Goal: Task Accomplishment & Management: Use online tool/utility

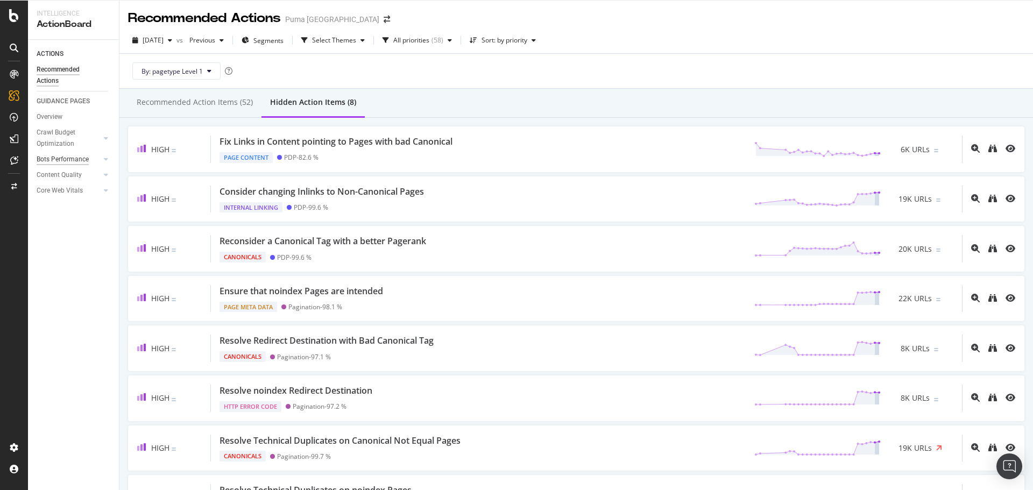
scroll to position [23, 0]
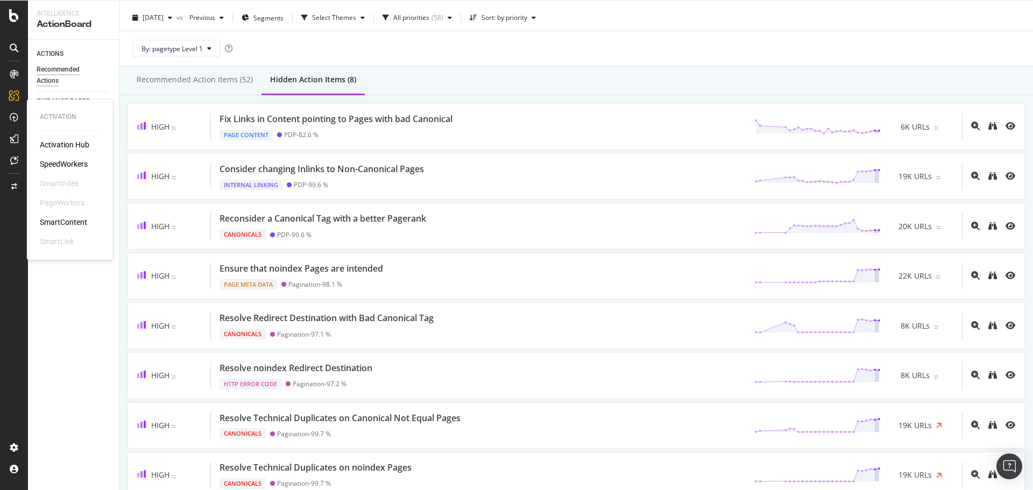
click at [62, 163] on div "SpeedWorkers" at bounding box center [64, 164] width 48 height 11
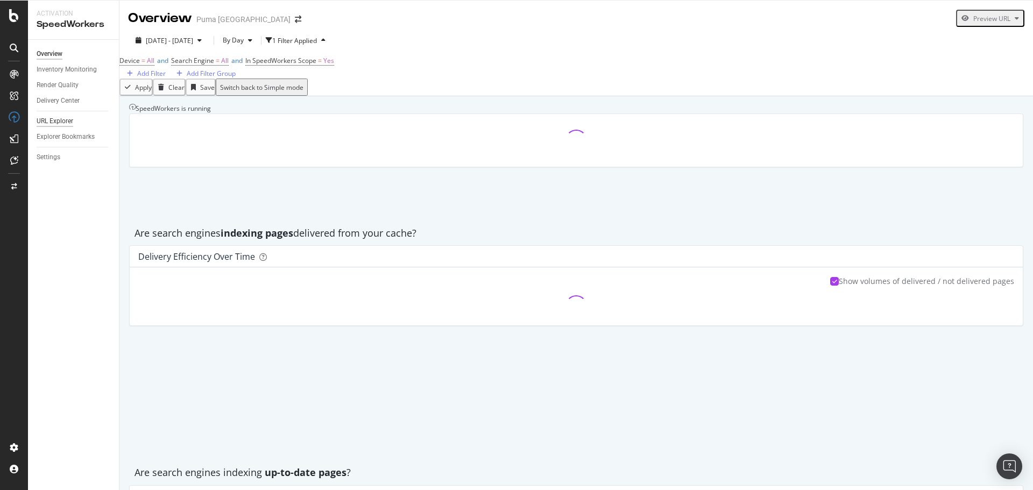
click at [55, 123] on div "URL Explorer" at bounding box center [55, 121] width 37 height 11
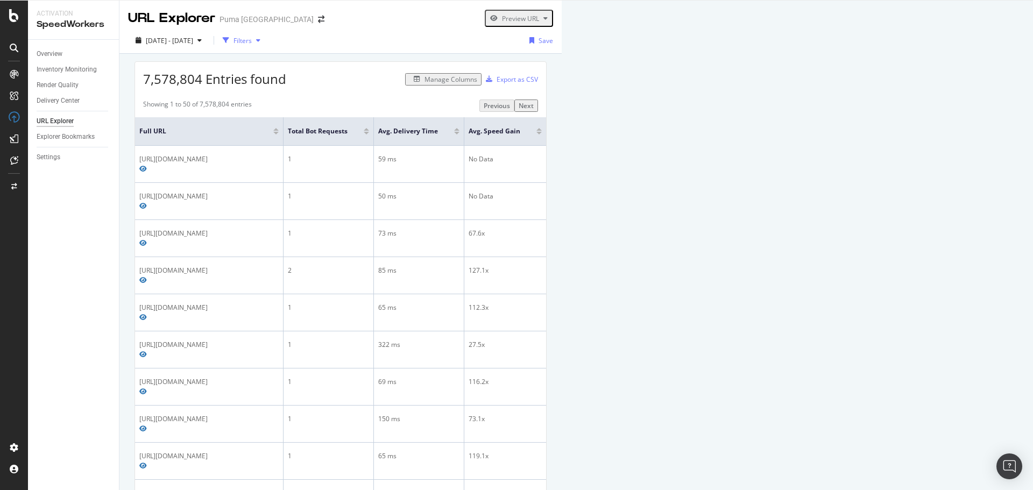
click at [265, 39] on div "button" at bounding box center [258, 40] width 13 height 6
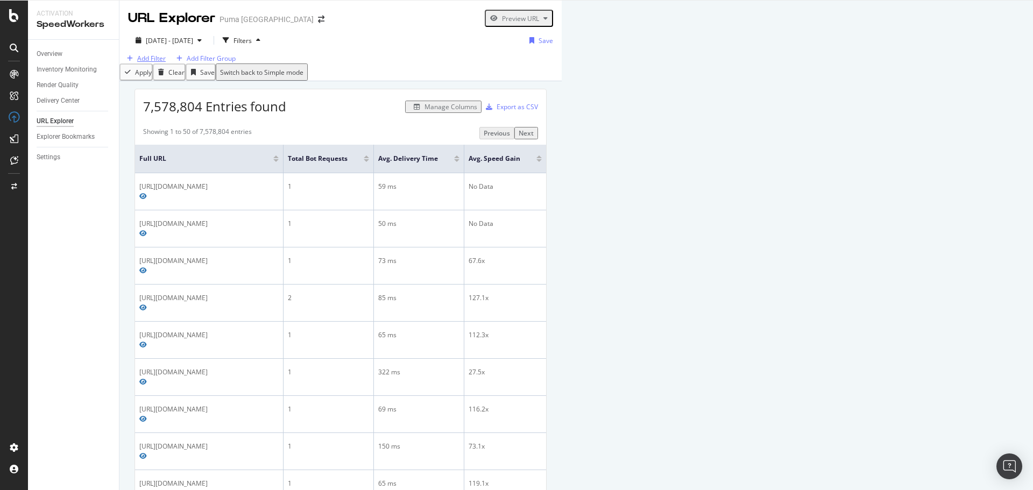
click at [164, 63] on div "Add Filter" at bounding box center [144, 58] width 43 height 9
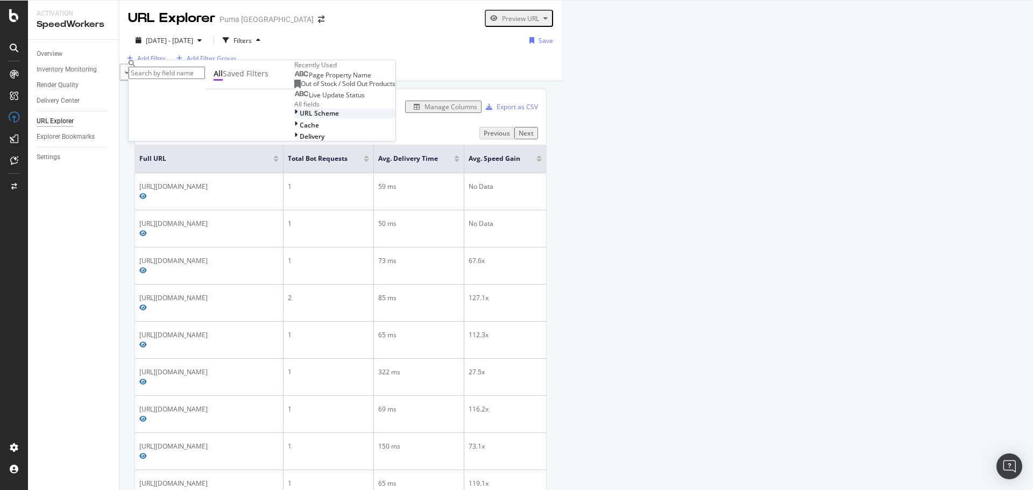
click at [294, 118] on div "URL Scheme" at bounding box center [344, 113] width 101 height 9
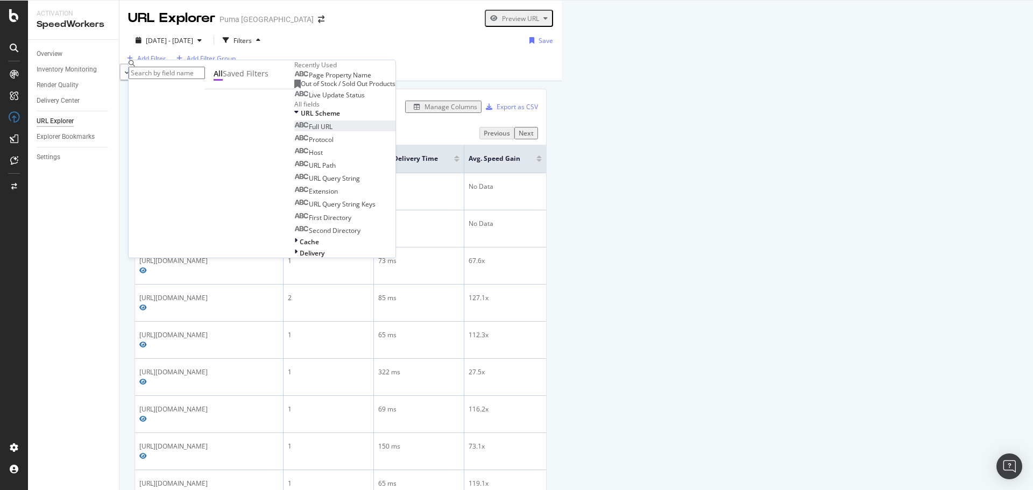
click at [294, 131] on div "Full URL" at bounding box center [313, 126] width 38 height 9
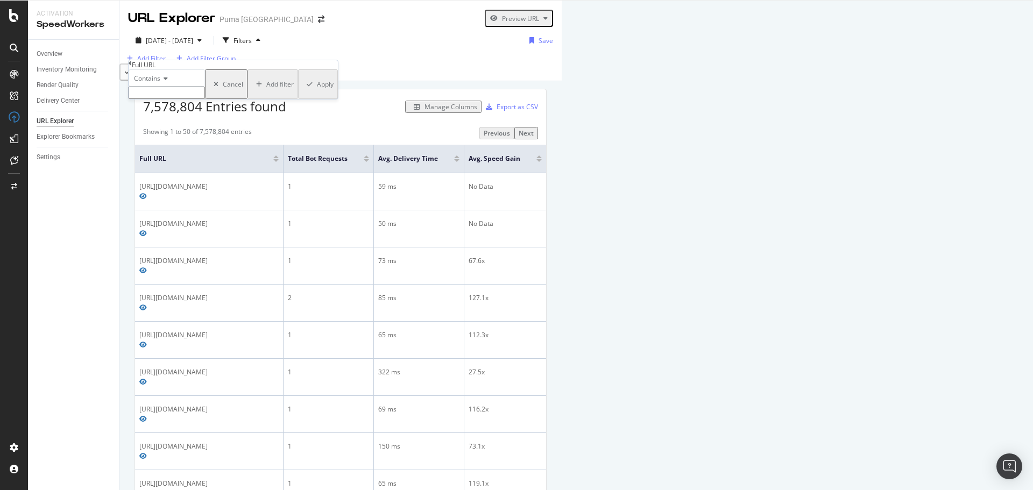
click at [175, 99] on input "text" at bounding box center [167, 93] width 76 height 12
paste input "https://us.puma.com/us/en/collaborations/partnerships/rose"
type input "https://us.puma.com/us/en/collaborations/partnerships/rose"
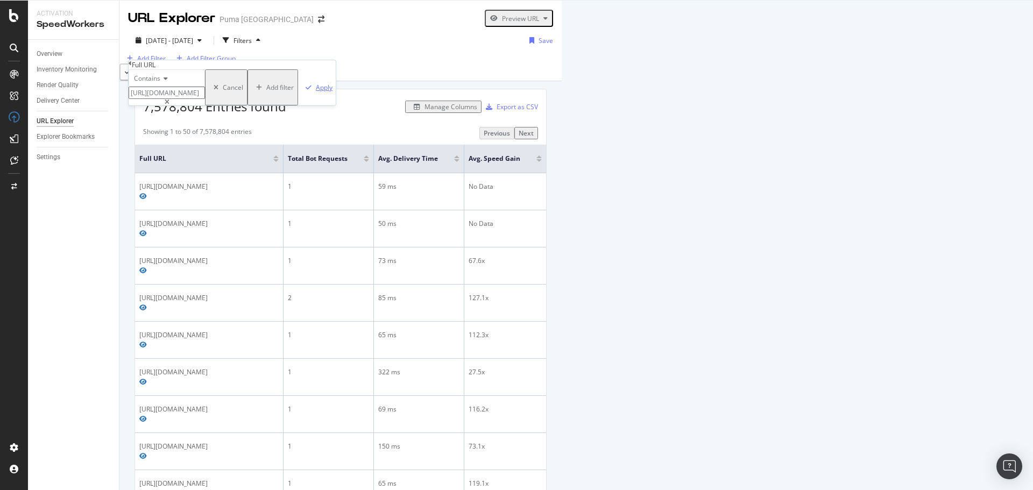
click at [316, 92] on div "Apply" at bounding box center [324, 87] width 17 height 9
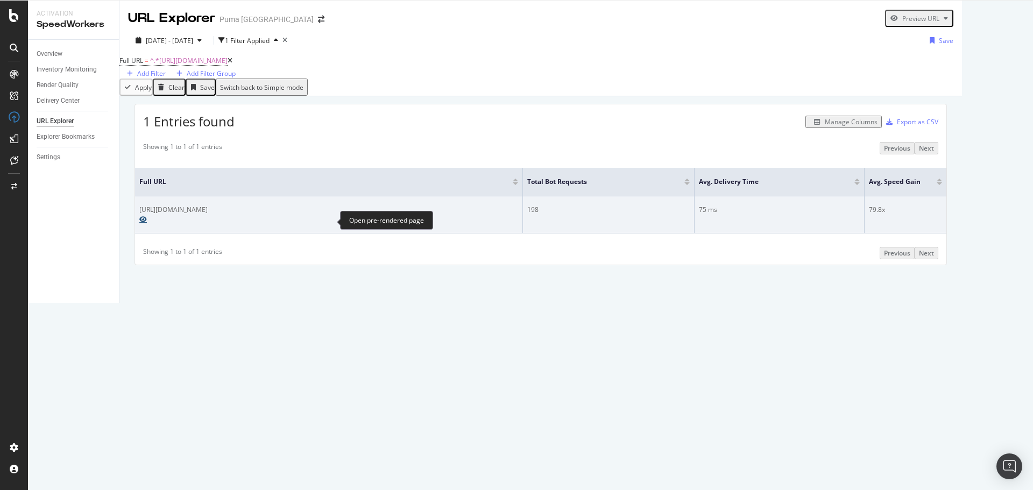
click at [147, 223] on icon "Preview https://us.puma.com/us/en/collaborations/partnerships/rose" at bounding box center [143, 219] width 8 height 6
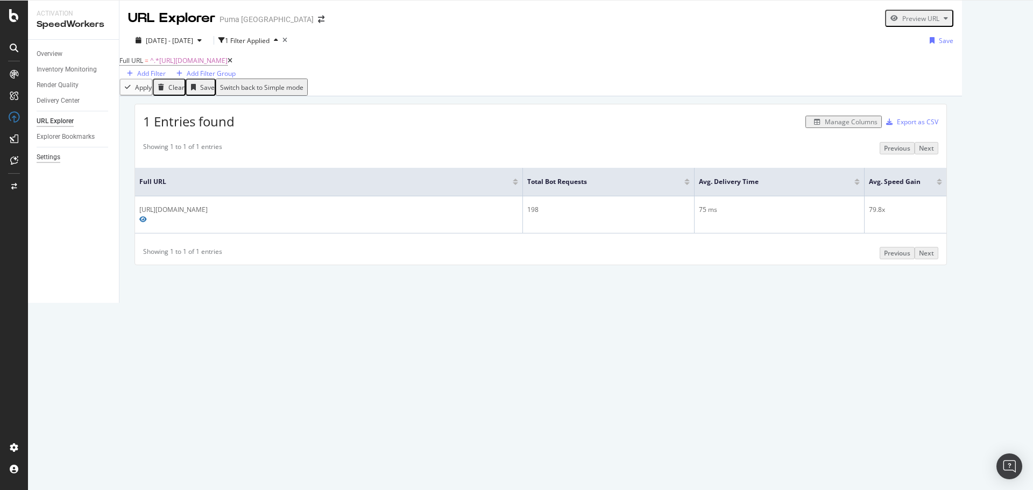
click at [39, 156] on div "Settings" at bounding box center [49, 157] width 24 height 11
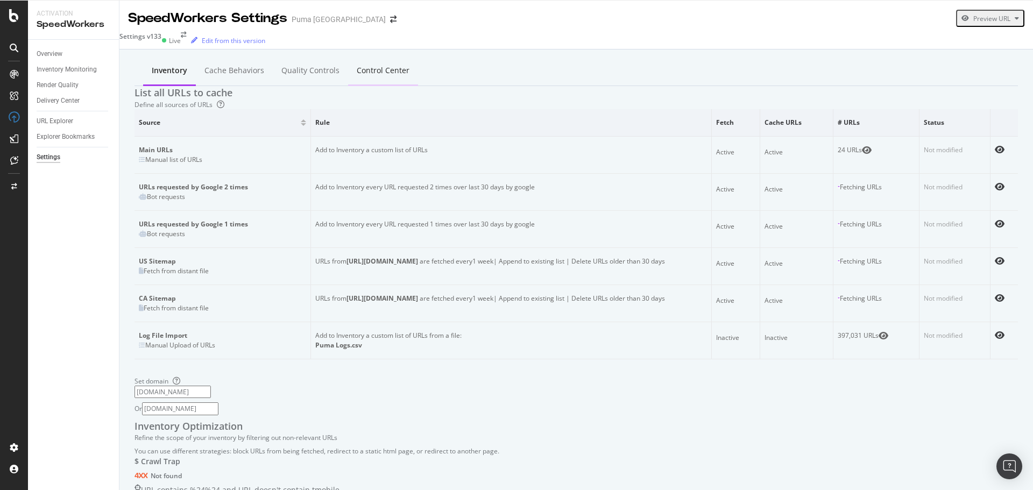
click at [357, 68] on div "Control Center" at bounding box center [383, 70] width 53 height 11
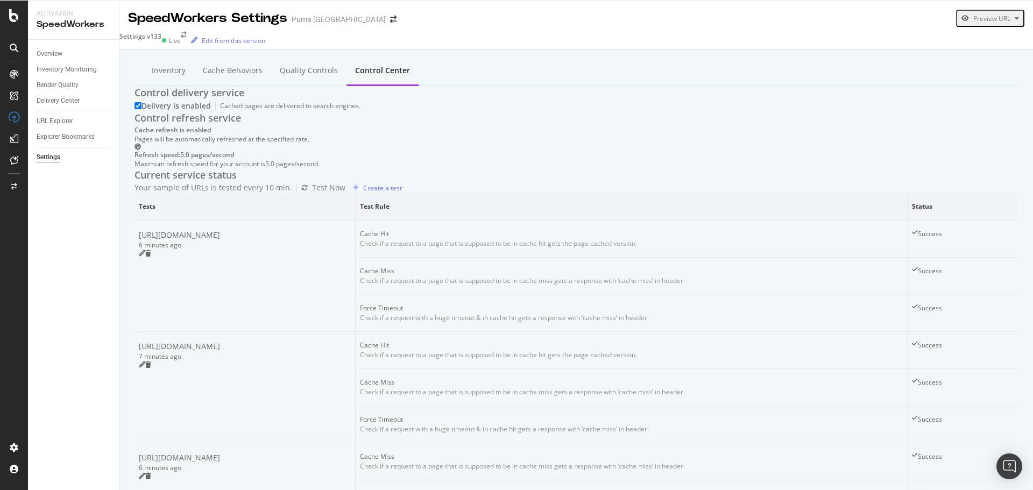
scroll to position [707, 0]
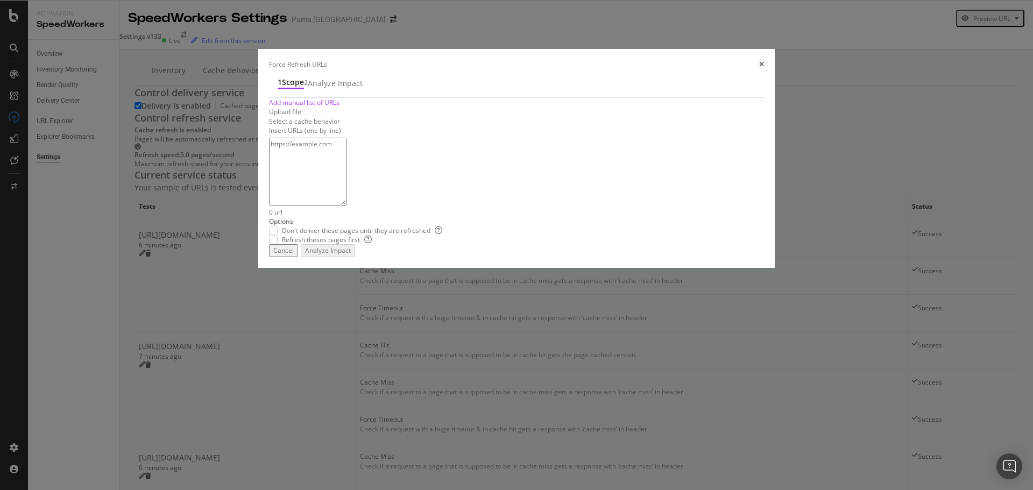
click at [346, 205] on textarea "modal" at bounding box center [307, 172] width 77 height 68
click at [346, 205] on textarea "https://us.puma.com/us/en/collaborations/partnerships/rose" at bounding box center [307, 172] width 77 height 68
type textarea "https://us.puma.com/us/en/collaborations/partnerships/rose"
click at [438, 235] on span "Don't deliver these pages until they are refreshed" at bounding box center [362, 230] width 160 height 9
click at [372, 244] on span "Refresh theses pages first" at bounding box center [327, 239] width 90 height 9
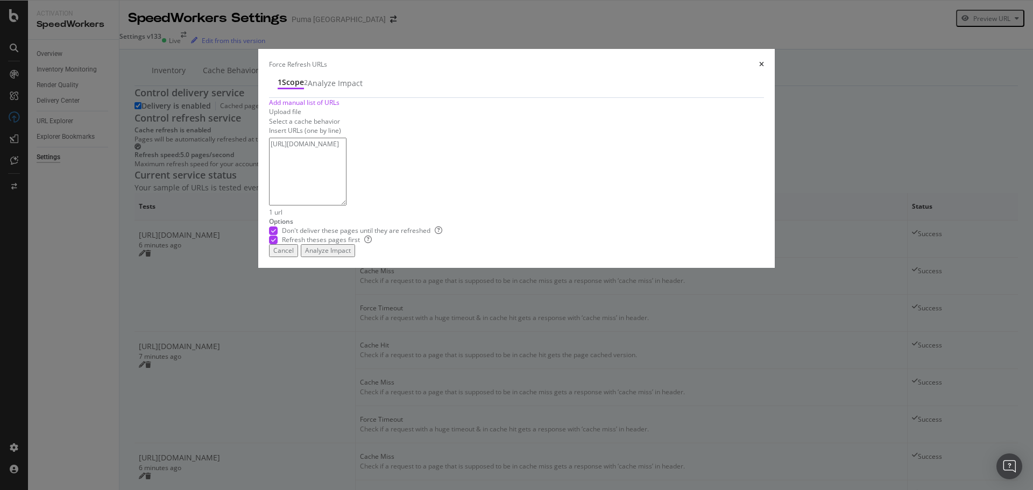
click at [351, 255] on div "Analyze Impact" at bounding box center [328, 250] width 46 height 9
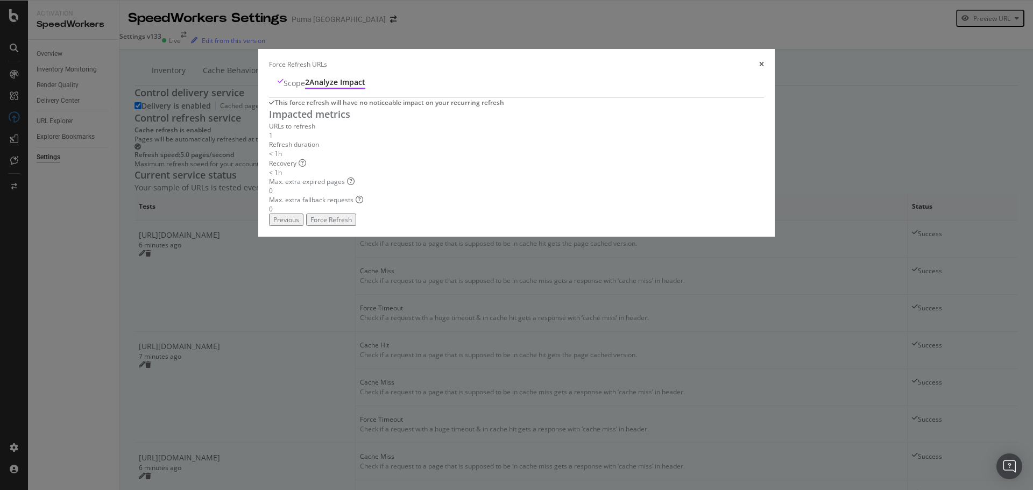
click at [352, 224] on div "Force Refresh" at bounding box center [330, 219] width 41 height 9
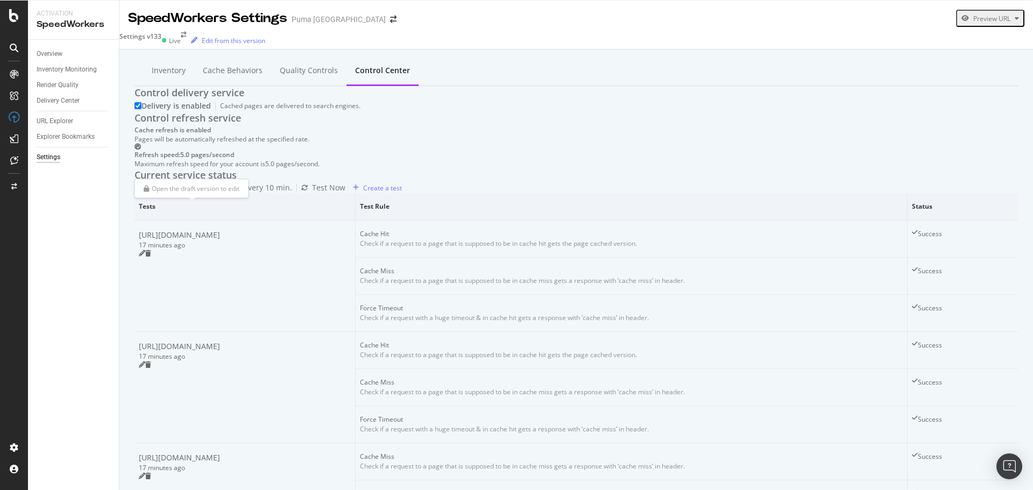
scroll to position [0, 0]
click at [152, 66] on div "Inventory" at bounding box center [169, 70] width 34 height 11
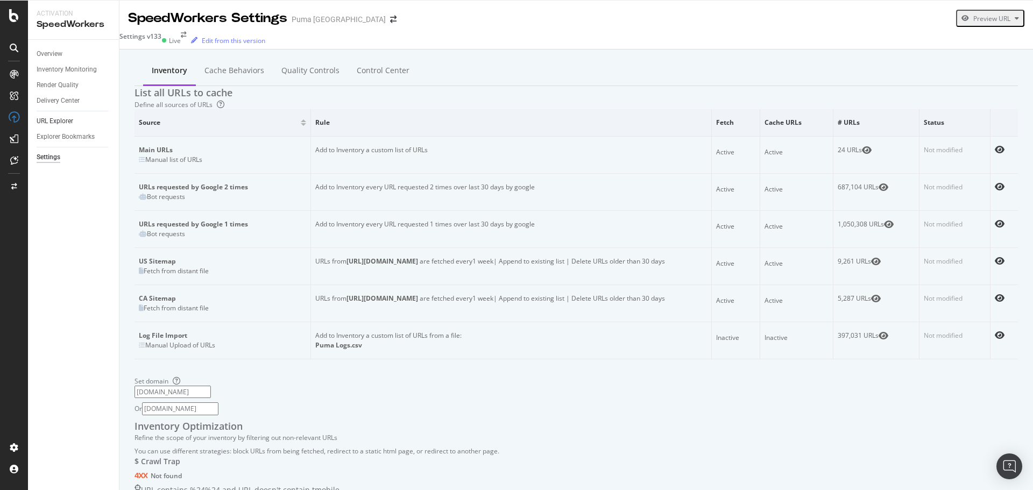
drag, startPoint x: 55, startPoint y: 120, endPoint x: 76, endPoint y: 120, distance: 21.5
click at [55, 120] on div "URL Explorer" at bounding box center [55, 121] width 37 height 11
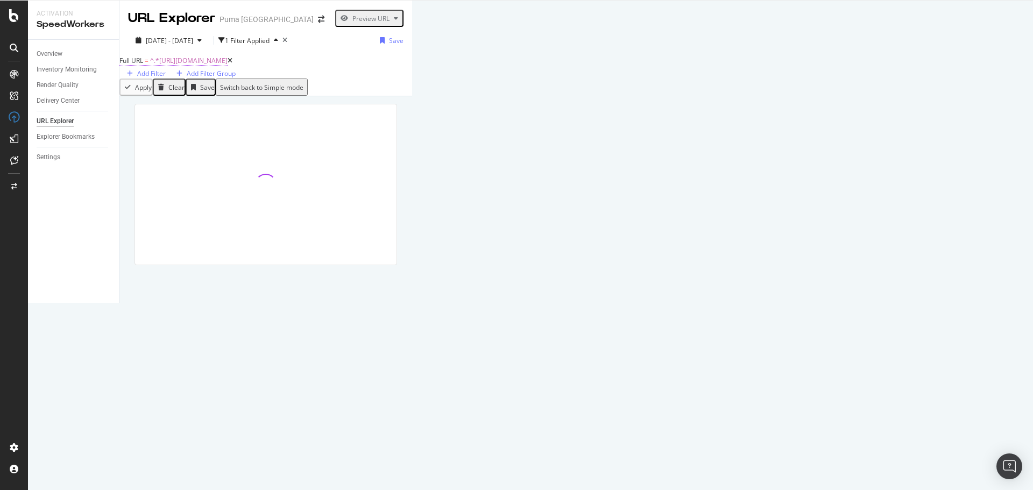
click at [228, 65] on span "^.*https://us.puma.com/us/en/collaborations/partnerships/rose.*$" at bounding box center [188, 60] width 77 height 9
click at [165, 98] on input "https://us.puma.com/us/en/collaborations/partnerships/rose" at bounding box center [167, 92] width 76 height 12
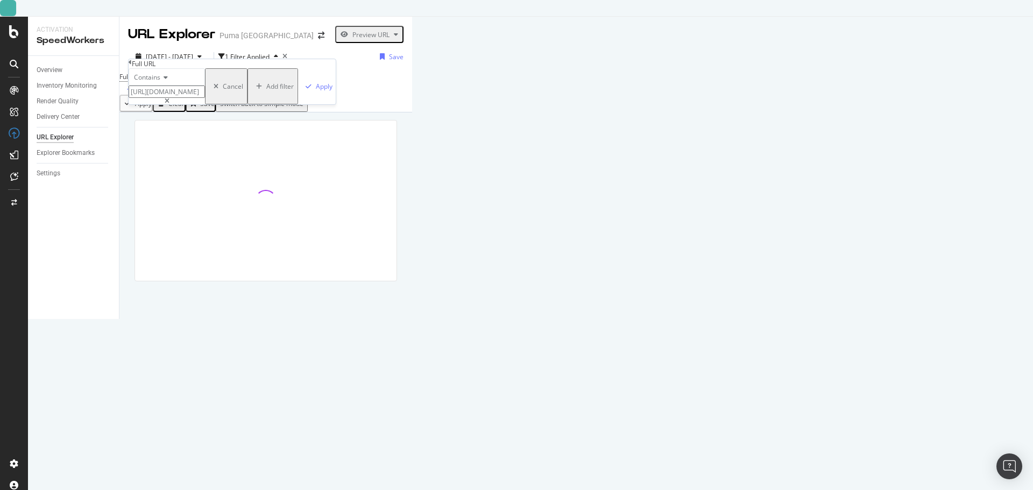
click at [165, 98] on input "https://us.puma.com/us/en/collaborations/partnerships/rose" at bounding box center [167, 92] width 76 height 12
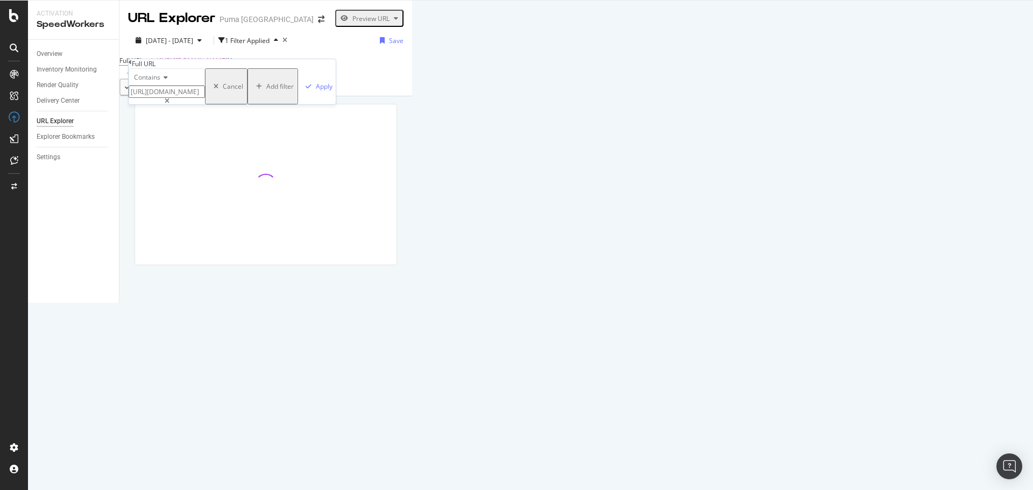
click at [165, 98] on input "https://us.puma.com/us/en/collaborations/partnerships/rose" at bounding box center [167, 92] width 76 height 12
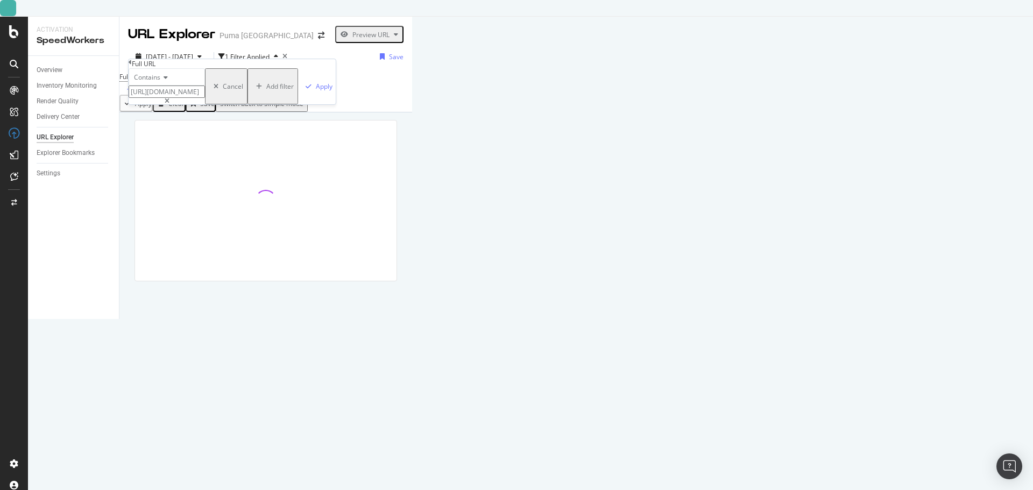
paste input "pd/puma-x-rose-speedcat-sneakers-women/404391"
type input "https://us.puma.com/us/en/pd/puma-x-rose-speedcat-sneakers-women/404391"
click at [316, 91] on div "Apply" at bounding box center [324, 86] width 17 height 9
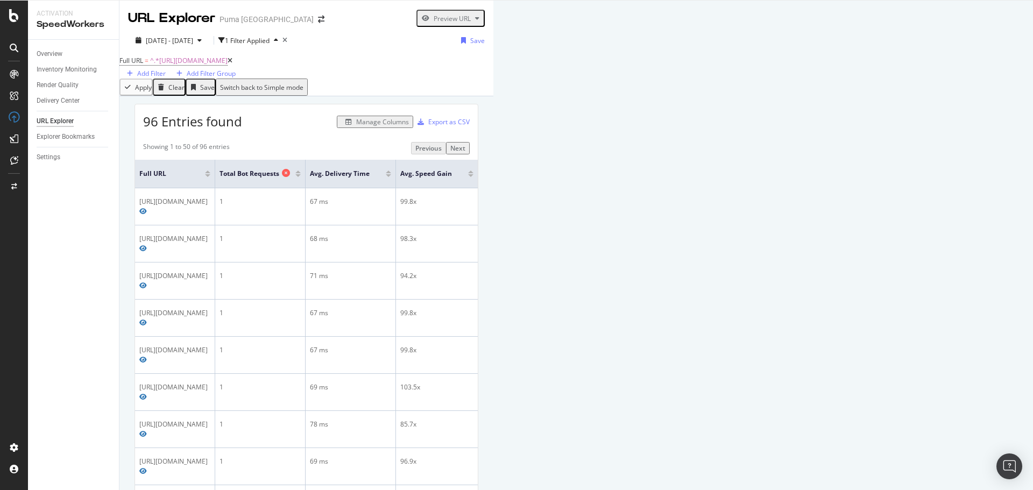
click at [279, 179] on span "Total Bot Requests" at bounding box center [249, 174] width 60 height 10
click at [301, 173] on div at bounding box center [297, 172] width 5 height 3
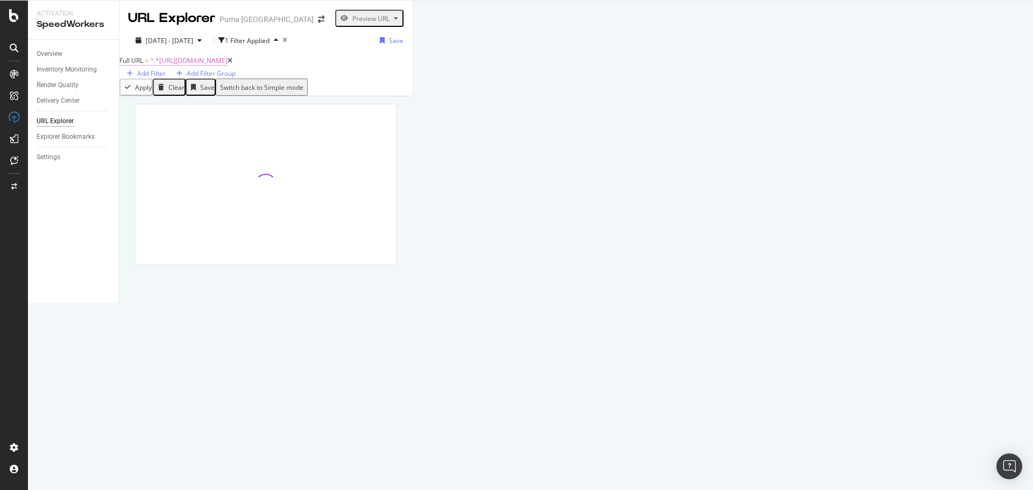
click at [184, 65] on span "^.*https://us.puma.com/us/en/pd/puma-x-rose-speedcat-sneakers-women/404391.*$" at bounding box center [188, 60] width 77 height 9
click at [158, 82] on span "Contains" at bounding box center [147, 77] width 26 height 9
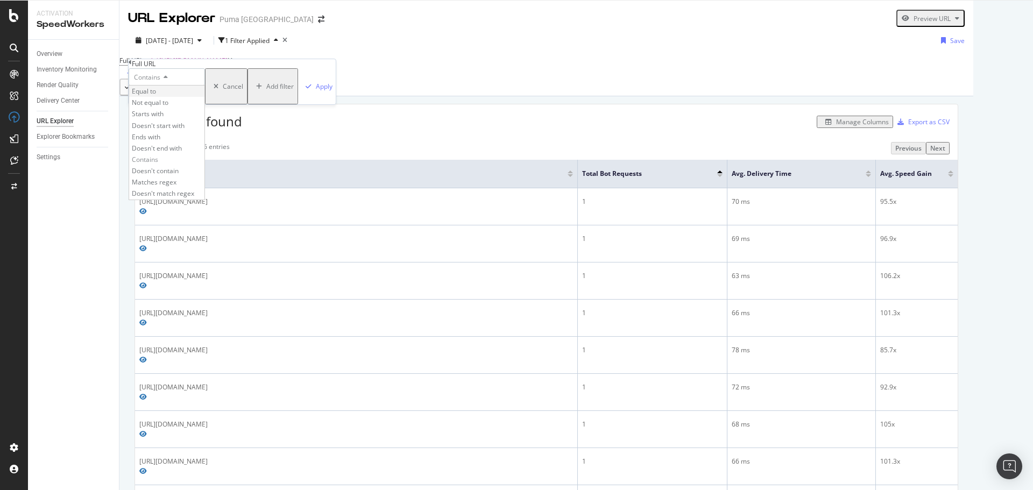
click at [196, 97] on div "Equal to" at bounding box center [166, 91] width 75 height 11
click at [205, 98] on input "text" at bounding box center [167, 92] width 76 height 12
paste input "https://us.puma.com/us/en/pd/puma-x-rose-speedcat-sneakers-women/404391"
type input "https://us.puma.com/us/en/pd/puma-x-rose-speedcat-sneakers-women/404391"
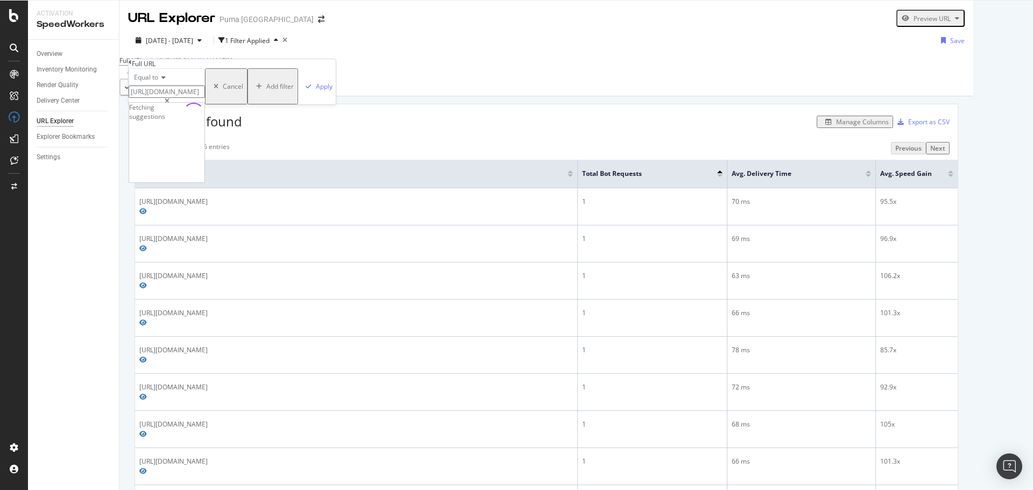
scroll to position [0, 0]
click at [239, 85] on div "Equal to https://us.puma.com/us/en/pd/puma-x-rose-speedcat-sneakers-women/40439…" at bounding box center [232, 86] width 207 height 36
click at [316, 91] on div "Apply" at bounding box center [324, 86] width 17 height 9
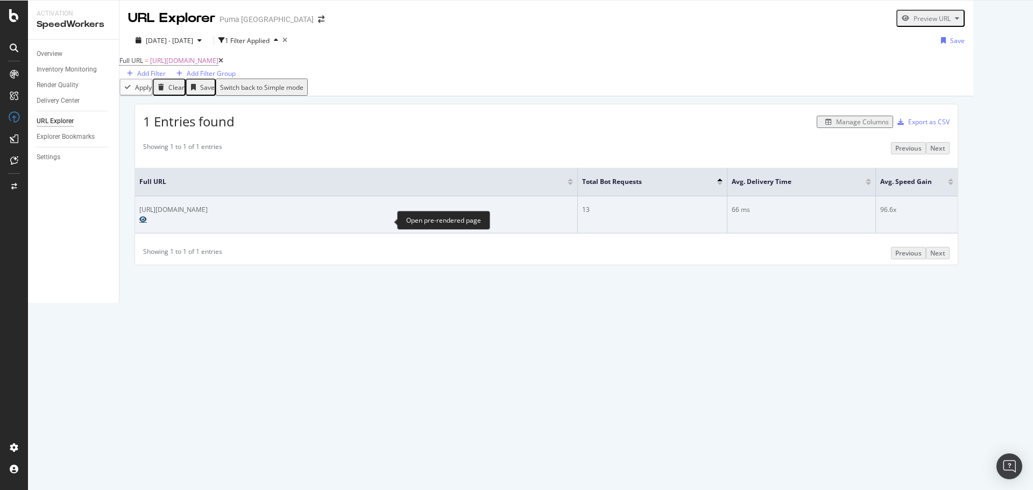
click at [147, 223] on icon "Preview https://us.puma.com/us/en/pd/puma-x-rose-speedcat-sneakers-women/404391" at bounding box center [143, 219] width 8 height 6
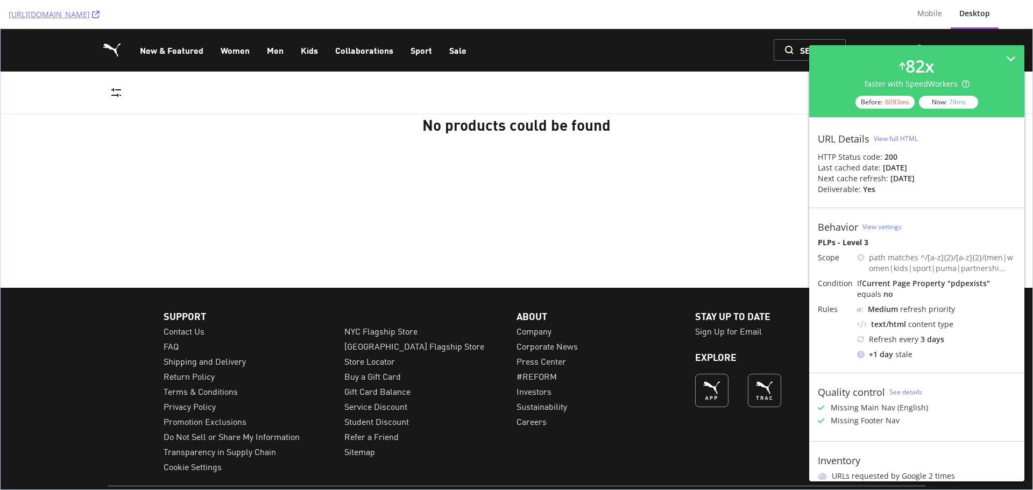
scroll to position [54, 0]
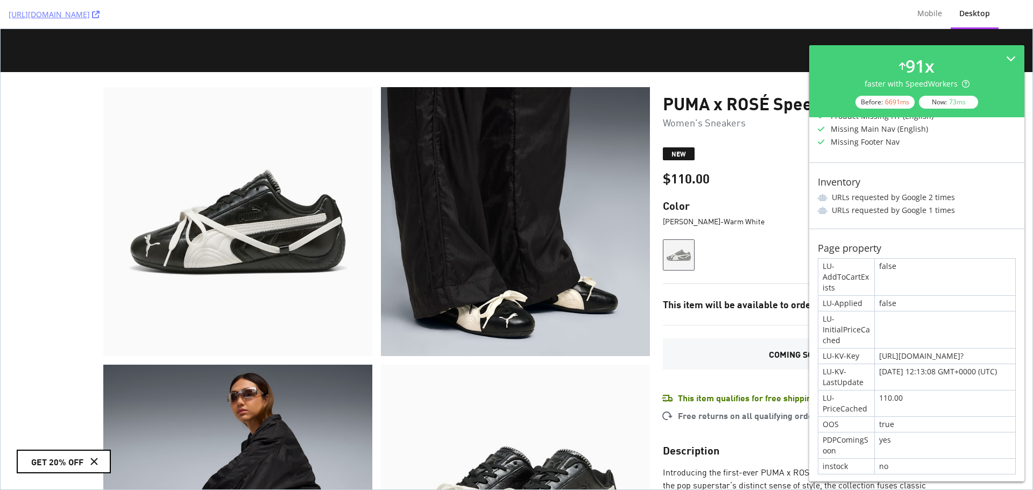
scroll to position [356, 0]
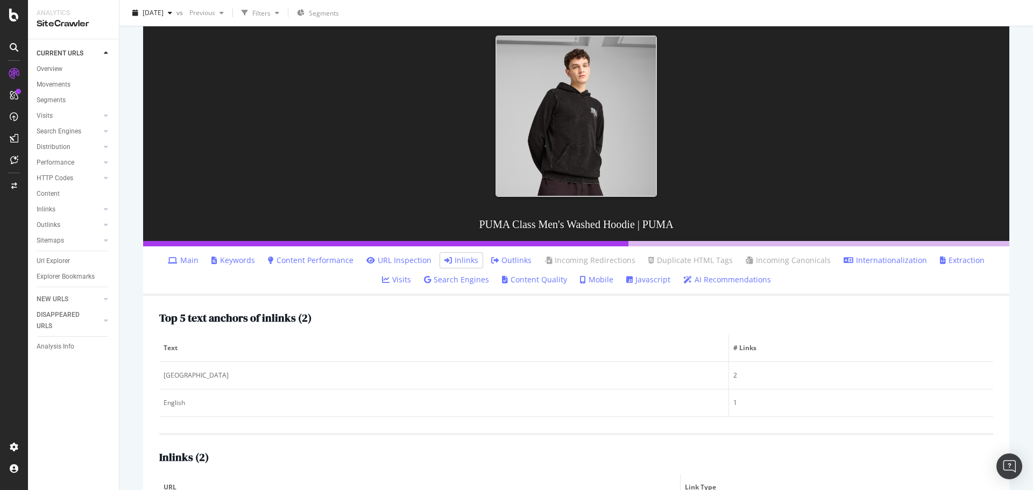
scroll to position [213, 0]
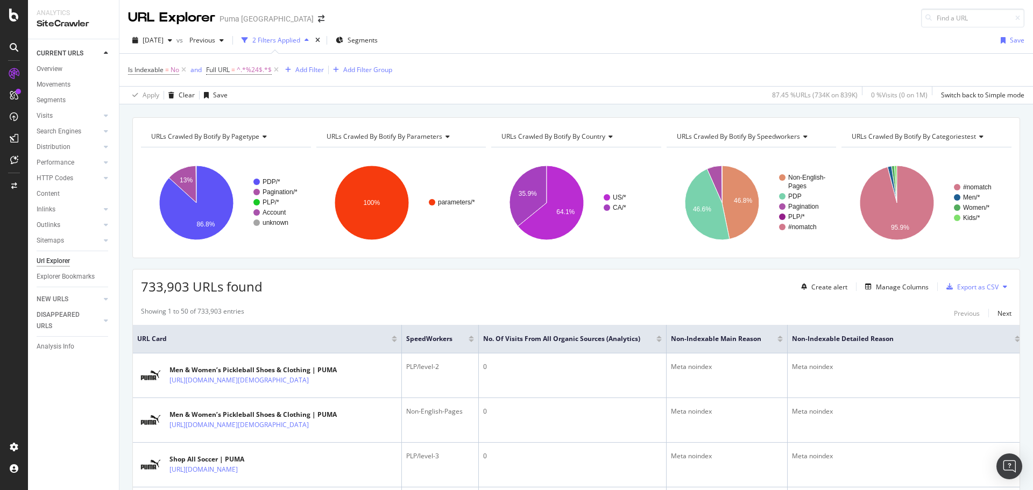
scroll to position [965, 0]
